Goal: Check status: Check status

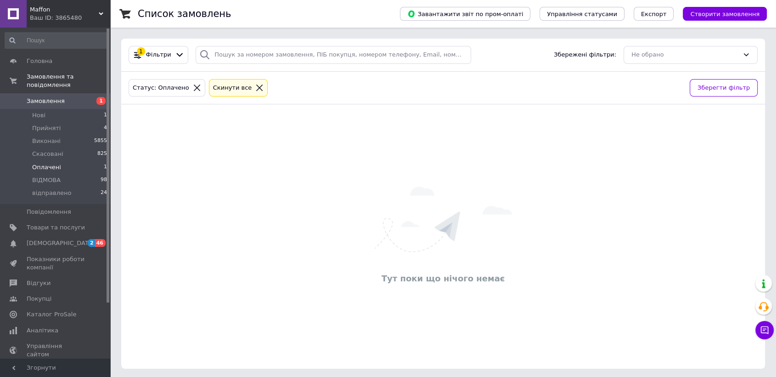
click at [39, 163] on span "Оплачені" at bounding box center [46, 167] width 29 height 8
click at [38, 111] on span "Нові" at bounding box center [38, 115] width 13 height 8
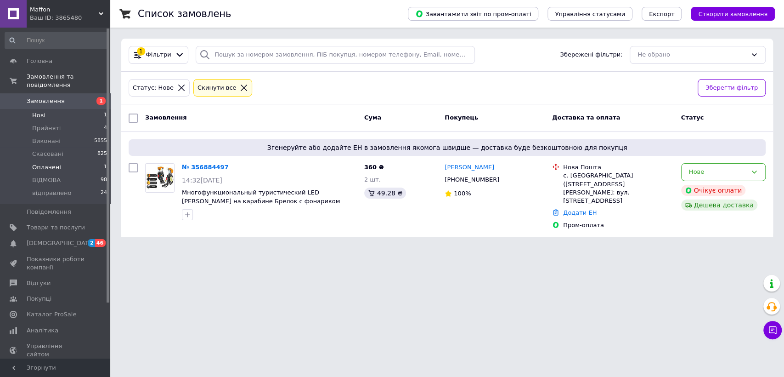
click at [55, 163] on span "Оплачені" at bounding box center [46, 167] width 29 height 8
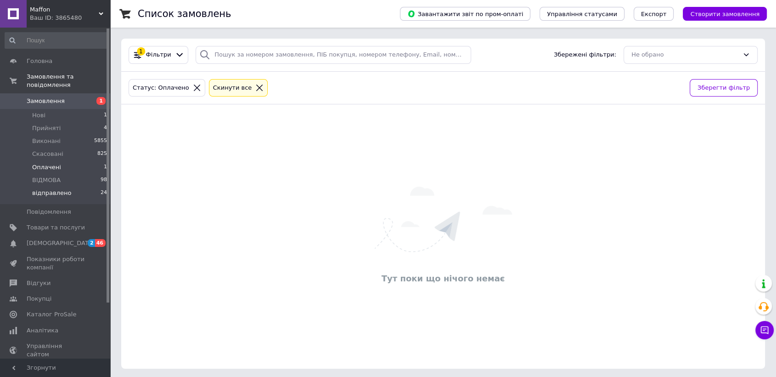
click at [42, 189] on span "відправлено" at bounding box center [51, 193] width 39 height 8
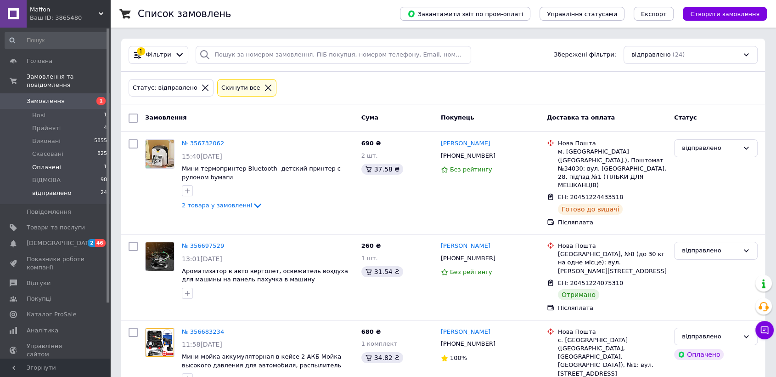
click at [49, 163] on span "Оплачені" at bounding box center [46, 167] width 29 height 8
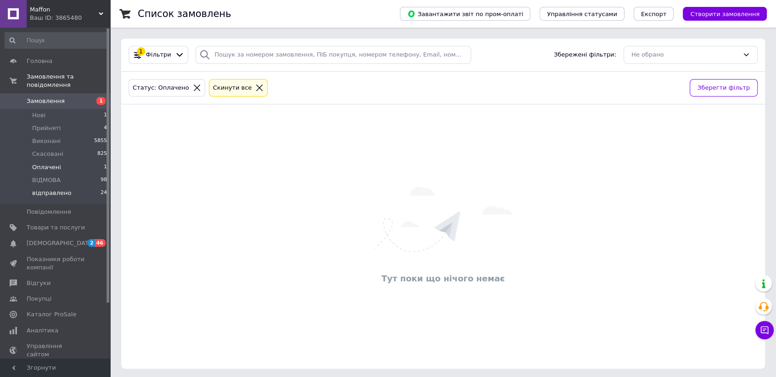
click at [45, 190] on li "відправлено 24" at bounding box center [56, 194] width 113 height 17
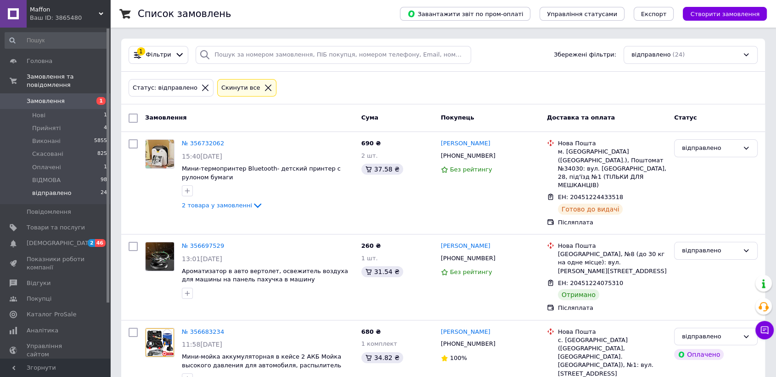
scroll to position [64, 0]
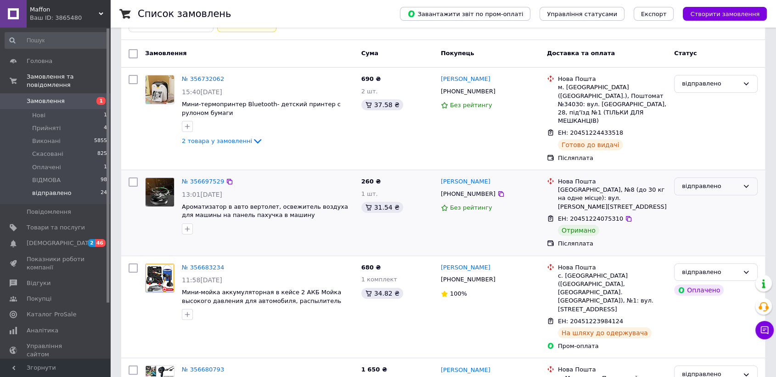
click at [705, 181] on div "відправлено" at bounding box center [710, 186] width 57 height 10
click at [693, 214] on li "Виконано" at bounding box center [716, 222] width 83 height 17
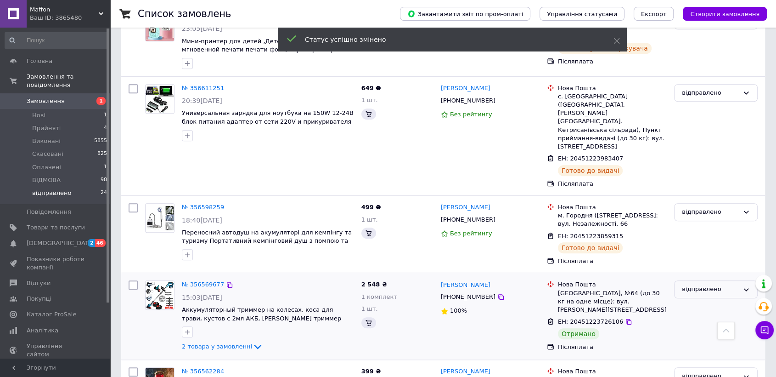
scroll to position [706, 0]
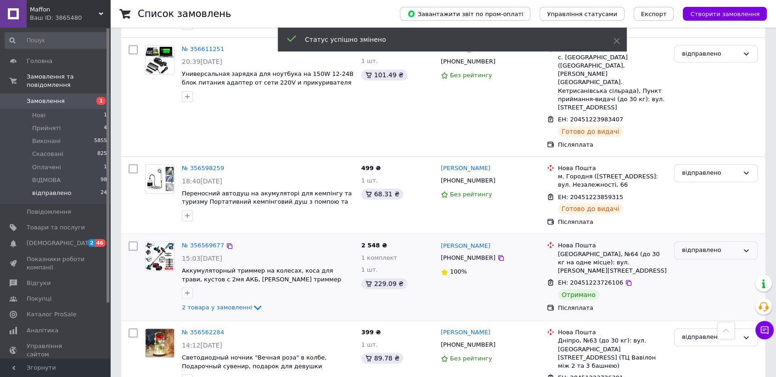
click at [702, 245] on div "відправлено" at bounding box center [710, 250] width 57 height 10
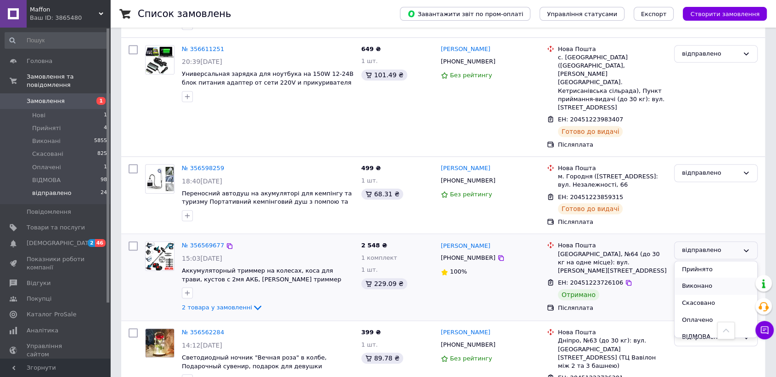
click at [701, 277] on li "Виконано" at bounding box center [716, 285] width 83 height 17
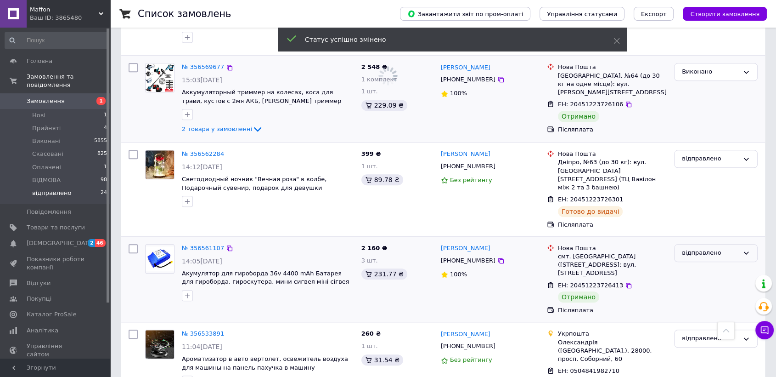
scroll to position [885, 0]
click at [706, 247] on div "відправлено" at bounding box center [710, 252] width 57 height 10
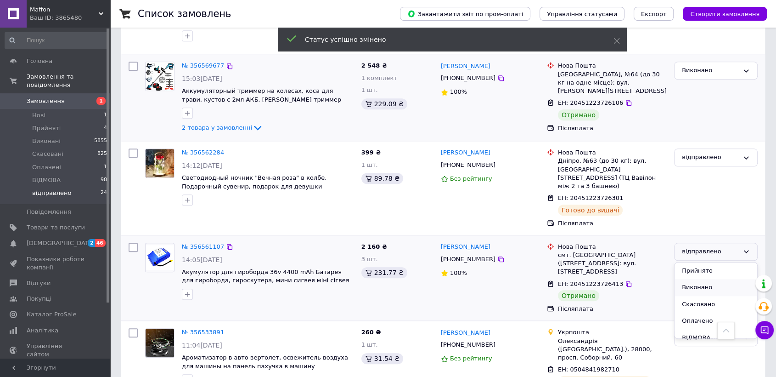
click at [700, 279] on li "Виконано" at bounding box center [716, 287] width 83 height 17
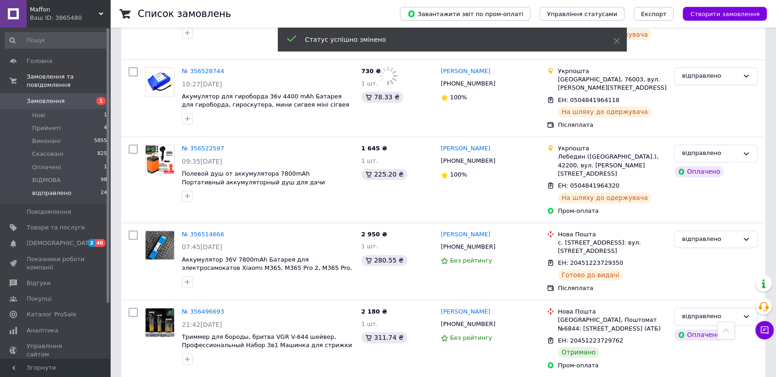
scroll to position [1239, 0]
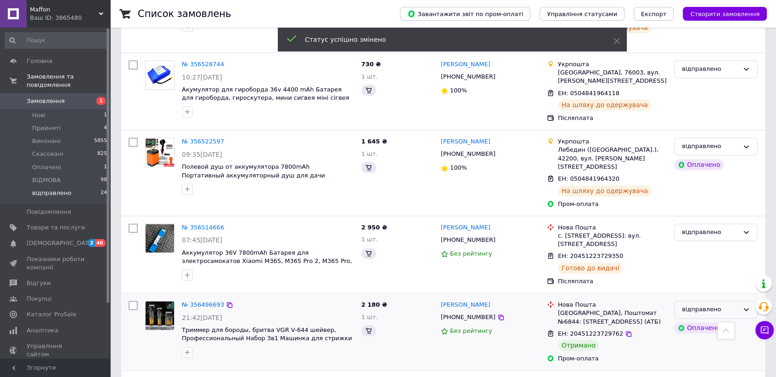
click at [700, 305] on div "відправлено" at bounding box center [710, 310] width 57 height 10
click at [697, 337] on li "Виконано" at bounding box center [716, 345] width 83 height 17
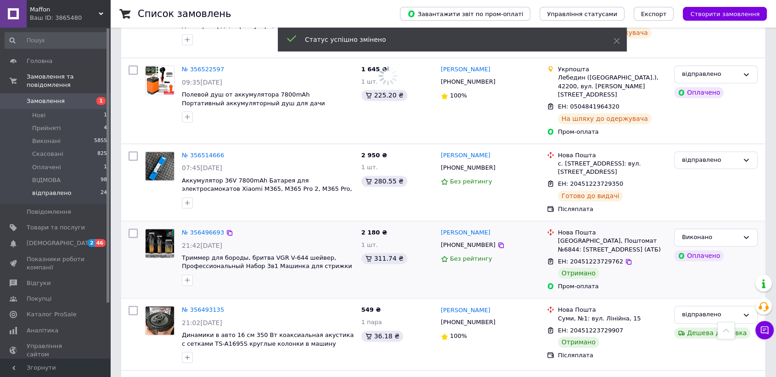
scroll to position [1316, 0]
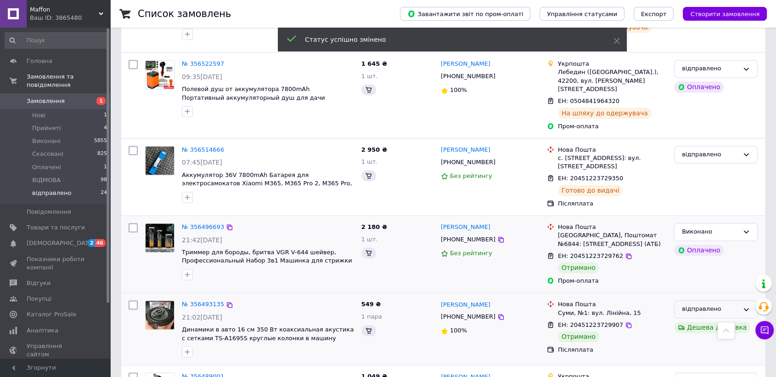
click at [743, 305] on icon at bounding box center [746, 308] width 7 height 7
click at [704, 337] on li "Виконано" at bounding box center [716, 345] width 83 height 17
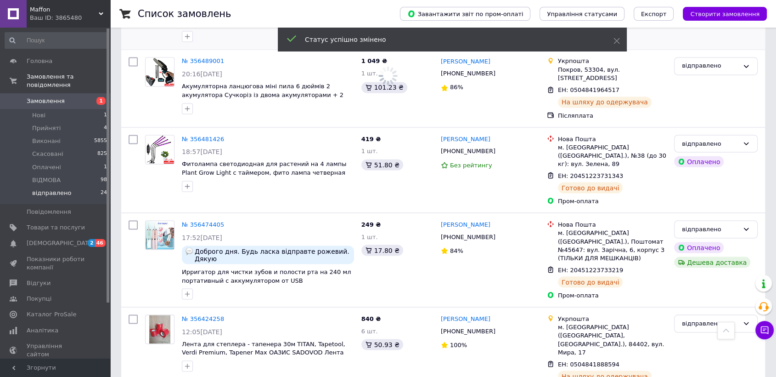
scroll to position [1714, 0]
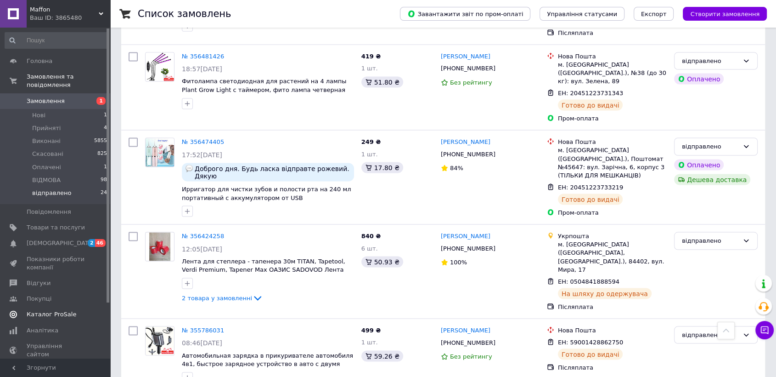
click at [48, 310] on span "Каталог ProSale" at bounding box center [52, 314] width 50 height 8
